Goal: Task Accomplishment & Management: Complete application form

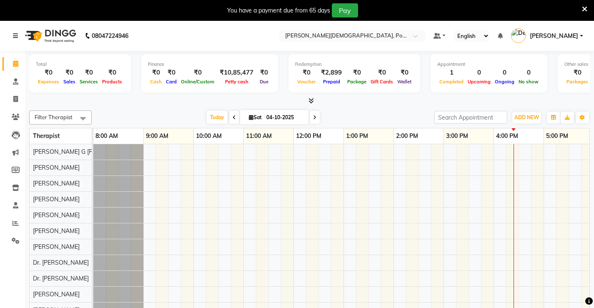
scroll to position [11, 0]
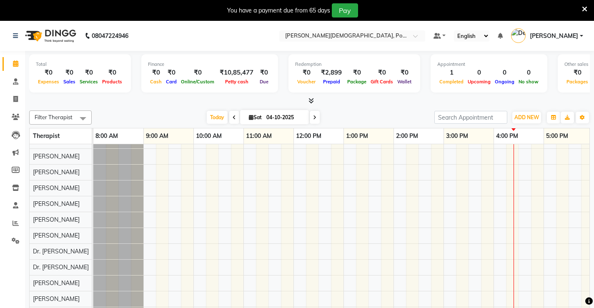
click at [23, 100] on li "Invoice" at bounding box center [12, 99] width 25 height 18
click at [18, 100] on icon at bounding box center [15, 99] width 5 height 6
select select "6814"
select select "service"
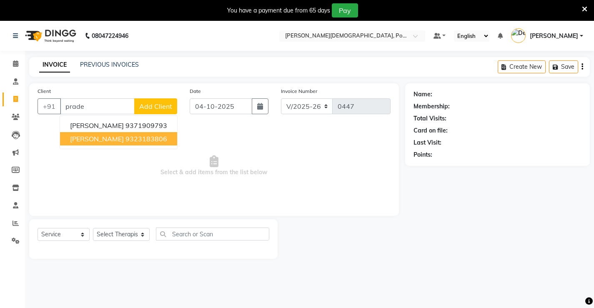
click at [125, 138] on ngb-highlight "9323183806" at bounding box center [146, 139] width 42 height 8
type input "9323183806"
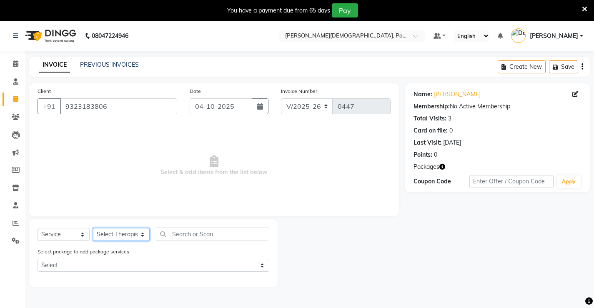
click at [118, 234] on select "Select Therapist [PERSON_NAME] amla Amla [PERSON_NAME] [PERSON_NAME] [PERSON_NA…" at bounding box center [121, 234] width 57 height 13
select select "84680"
click at [93, 228] on select "Select Therapist [PERSON_NAME] amla Amla [PERSON_NAME] [PERSON_NAME] [PERSON_NA…" at bounding box center [121, 234] width 57 height 13
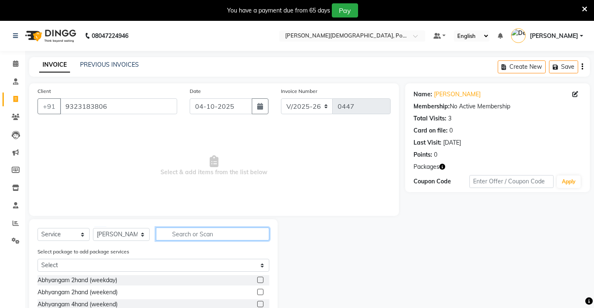
click at [172, 234] on input "text" at bounding box center [212, 234] width 113 height 13
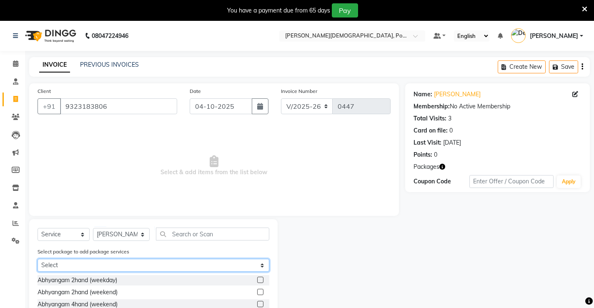
click at [97, 264] on select "Select 24 Abhyangam @ 26.4k" at bounding box center [154, 265] width 232 height 13
select select "1: Object"
click at [38, 259] on select "Select 24 Abhyangam @ 26.4k" at bounding box center [154, 265] width 232 height 13
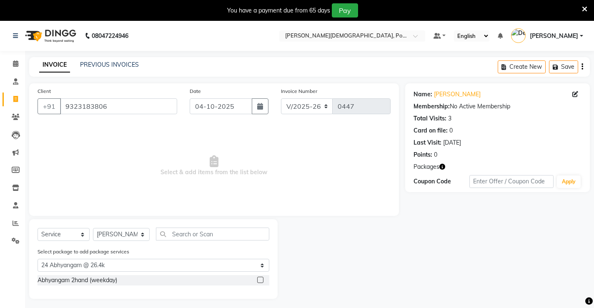
click at [258, 283] on div at bounding box center [259, 281] width 5 height 9
click at [263, 279] on label at bounding box center [260, 280] width 6 height 6
click at [263, 279] on input "checkbox" at bounding box center [259, 280] width 5 height 5
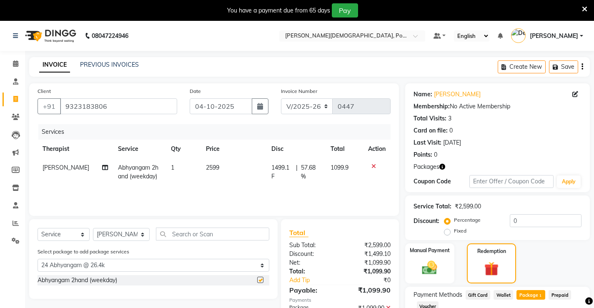
checkbox input "false"
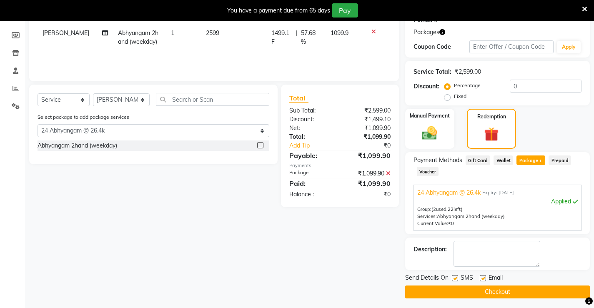
scroll to position [138, 0]
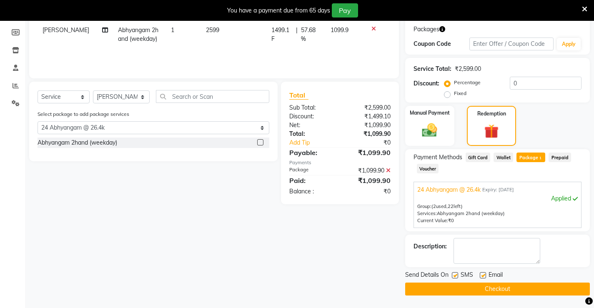
click at [479, 274] on div "SMS" at bounding box center [466, 275] width 28 height 10
drag, startPoint x: 453, startPoint y: 275, endPoint x: 477, endPoint y: 272, distance: 24.0
click at [453, 276] on label at bounding box center [455, 275] width 6 height 6
click at [453, 276] on input "checkbox" at bounding box center [454, 275] width 5 height 5
checkbox input "false"
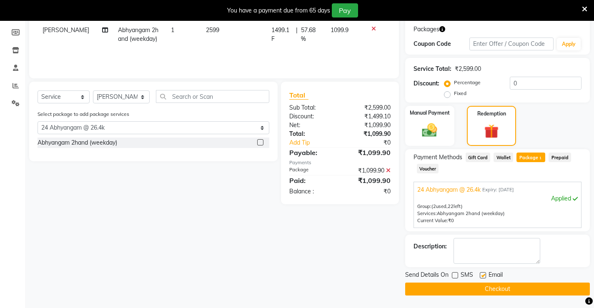
drag, startPoint x: 489, startPoint y: 273, endPoint x: 477, endPoint y: 278, distance: 13.1
click at [488, 274] on span "Email" at bounding box center [495, 275] width 14 height 10
click at [493, 277] on span "Email" at bounding box center [495, 275] width 14 height 10
click at [486, 275] on div "Email" at bounding box center [495, 275] width 30 height 10
click at [484, 274] on label at bounding box center [483, 275] width 6 height 6
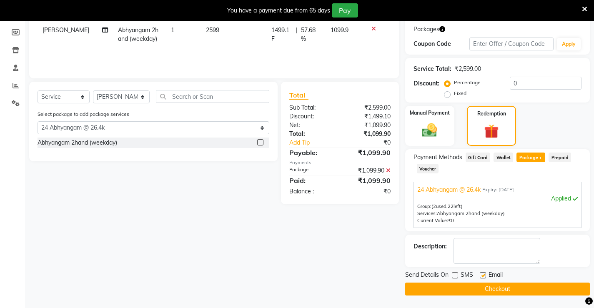
click at [484, 274] on input "checkbox" at bounding box center [482, 275] width 5 height 5
checkbox input "false"
click at [488, 288] on button "Checkout" at bounding box center [497, 289] width 185 height 13
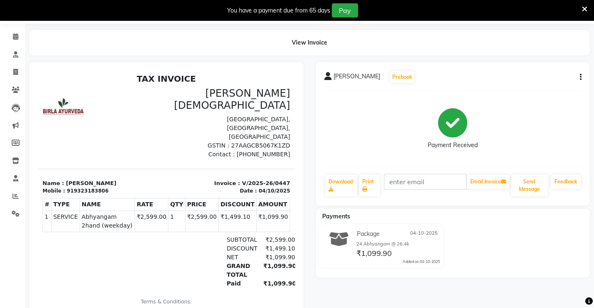
scroll to position [1, 0]
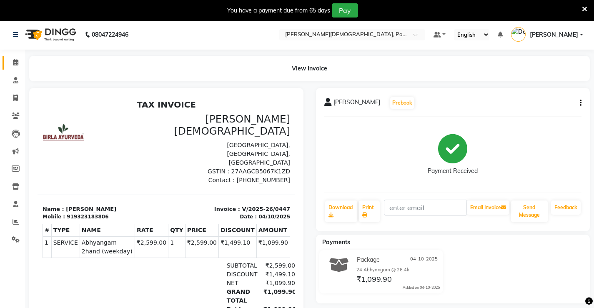
click at [13, 68] on link "Calendar" at bounding box center [13, 63] width 20 height 14
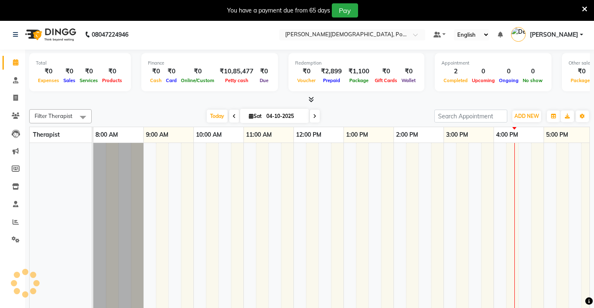
click at [13, 68] on link "Calendar" at bounding box center [13, 63] width 20 height 14
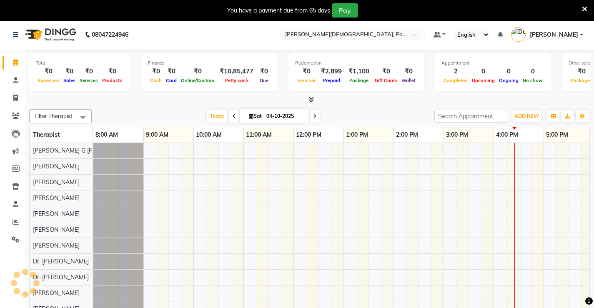
scroll to position [11, 0]
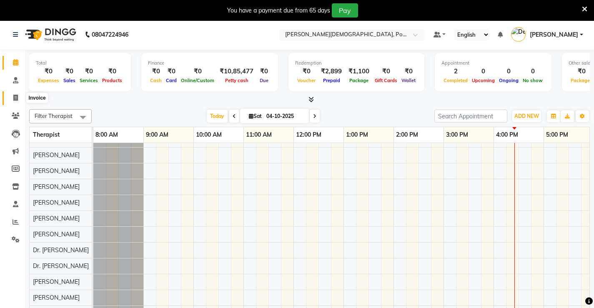
click at [14, 95] on icon at bounding box center [15, 98] width 5 height 6
select select "6814"
select select "service"
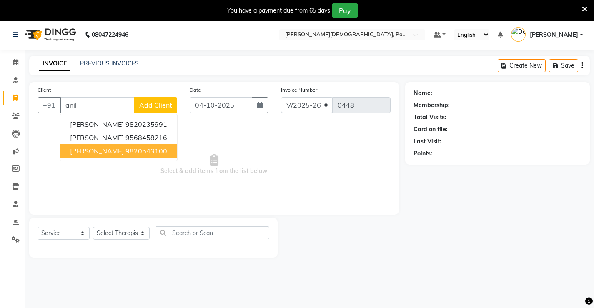
click at [125, 152] on ngb-highlight "9820543100" at bounding box center [146, 151] width 42 height 8
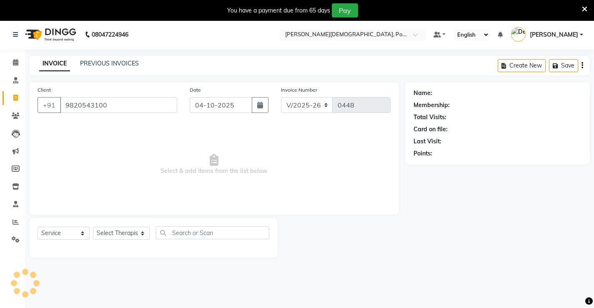
type input "9820543100"
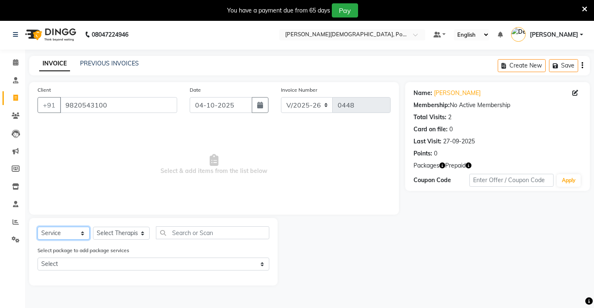
click at [68, 238] on select "Select Service Product Membership Package Voucher Prepaid Gift Card" at bounding box center [64, 233] width 52 height 13
click at [129, 227] on select "Select Therapist [PERSON_NAME] amla Amla [PERSON_NAME] [PERSON_NAME] [PERSON_NA…" at bounding box center [121, 233] width 57 height 13
select select "88886"
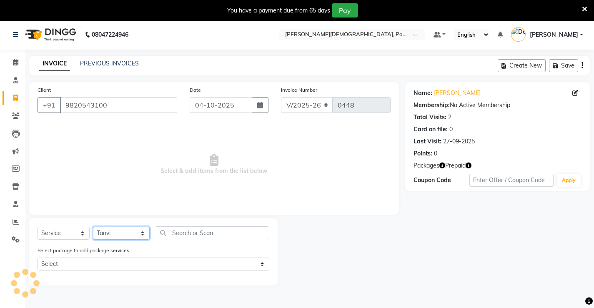
click at [93, 227] on select "Select Therapist [PERSON_NAME] amla Amla [PERSON_NAME] [PERSON_NAME] [PERSON_NA…" at bounding box center [121, 233] width 57 height 13
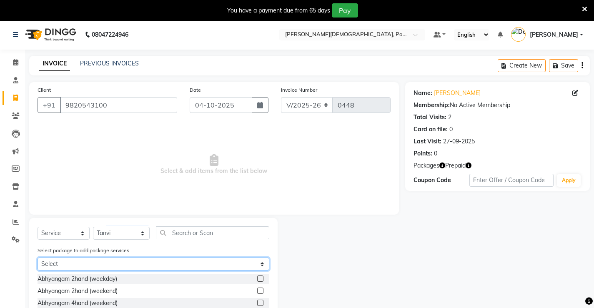
click at [178, 260] on select "Select Abhyangam 100 Session at 1 Lakh" at bounding box center [154, 264] width 232 height 13
select select "1: Object"
click at [38, 258] on select "Select Abhyangam 100 Session at 1 Lakh" at bounding box center [154, 264] width 232 height 13
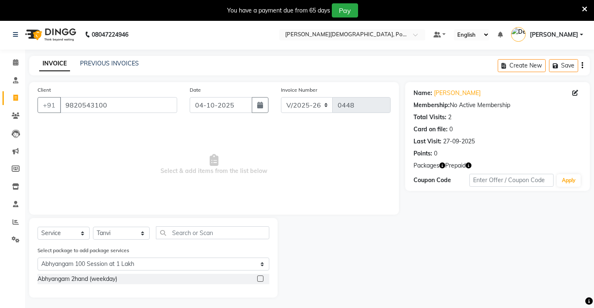
click at [259, 280] on label at bounding box center [260, 278] width 6 height 6
click at [259, 280] on input "checkbox" at bounding box center [259, 278] width 5 height 5
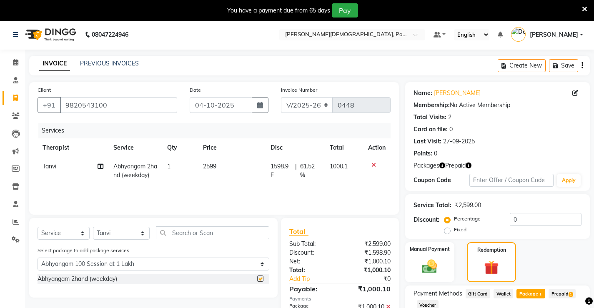
checkbox input "false"
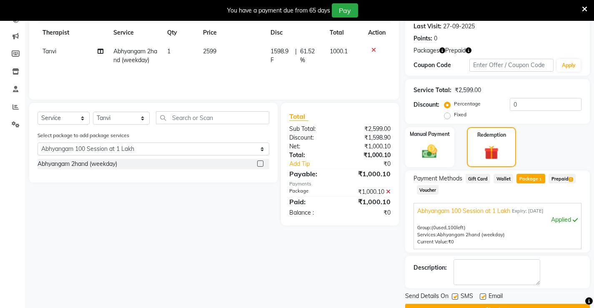
scroll to position [138, 0]
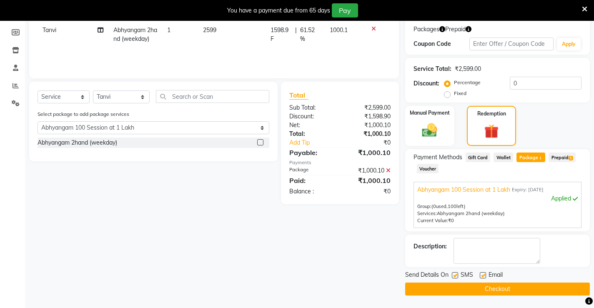
click at [483, 272] on label at bounding box center [483, 275] width 6 height 6
click at [483, 273] on input "checkbox" at bounding box center [482, 275] width 5 height 5
checkbox input "false"
drag, startPoint x: 453, startPoint y: 269, endPoint x: 453, endPoint y: 276, distance: 7.1
click at [453, 269] on div "Name: [PERSON_NAME] Membership: No Active Membership Total Visits: 2 Card on fi…" at bounding box center [500, 121] width 191 height 350
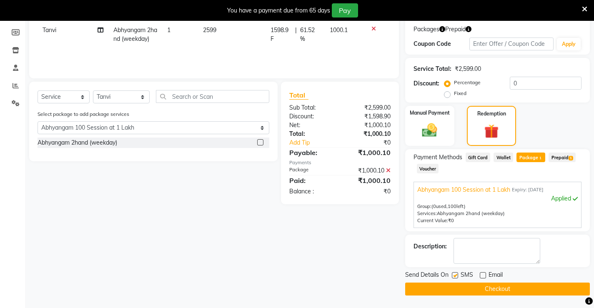
click at [453, 276] on label at bounding box center [455, 275] width 6 height 6
click at [453, 276] on input "checkbox" at bounding box center [454, 275] width 5 height 5
checkbox input "false"
click at [463, 285] on button "Checkout" at bounding box center [497, 289] width 185 height 13
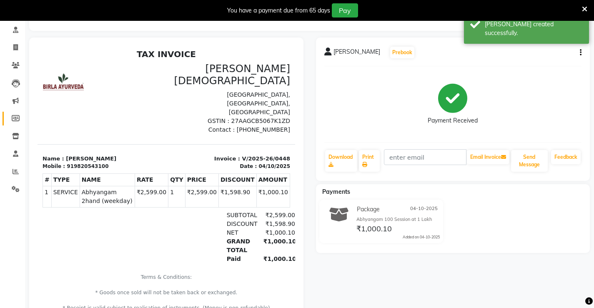
scroll to position [43, 0]
